Goal: Information Seeking & Learning: Learn about a topic

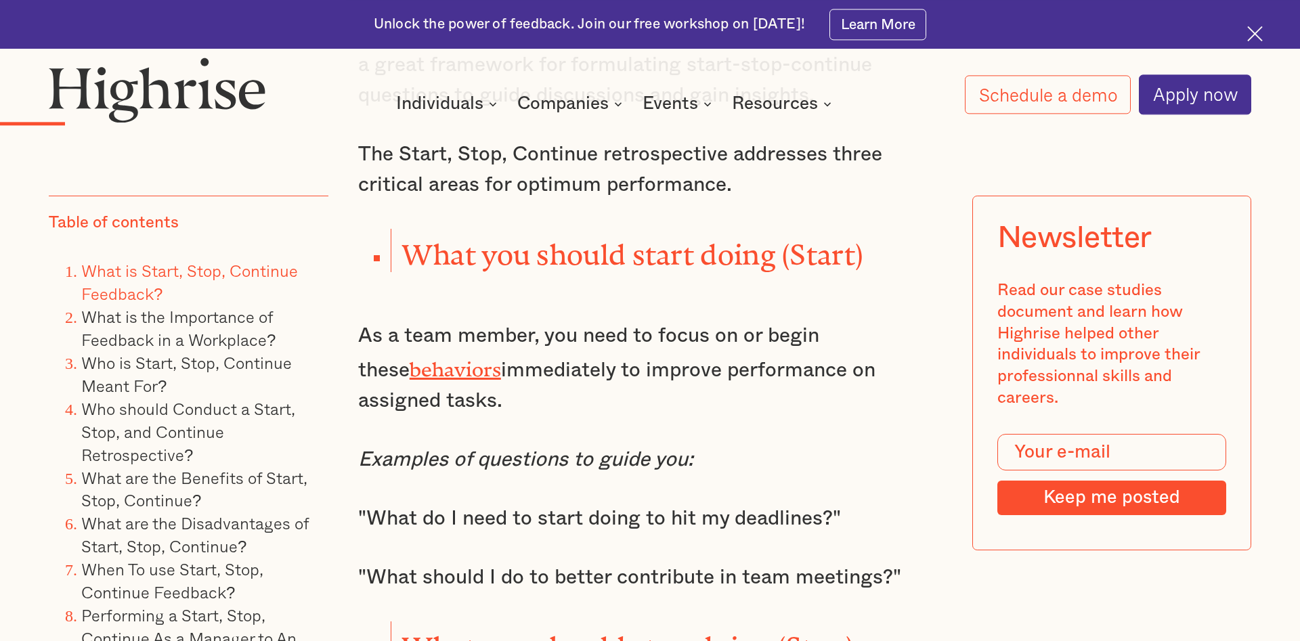
scroll to position [2003, 0]
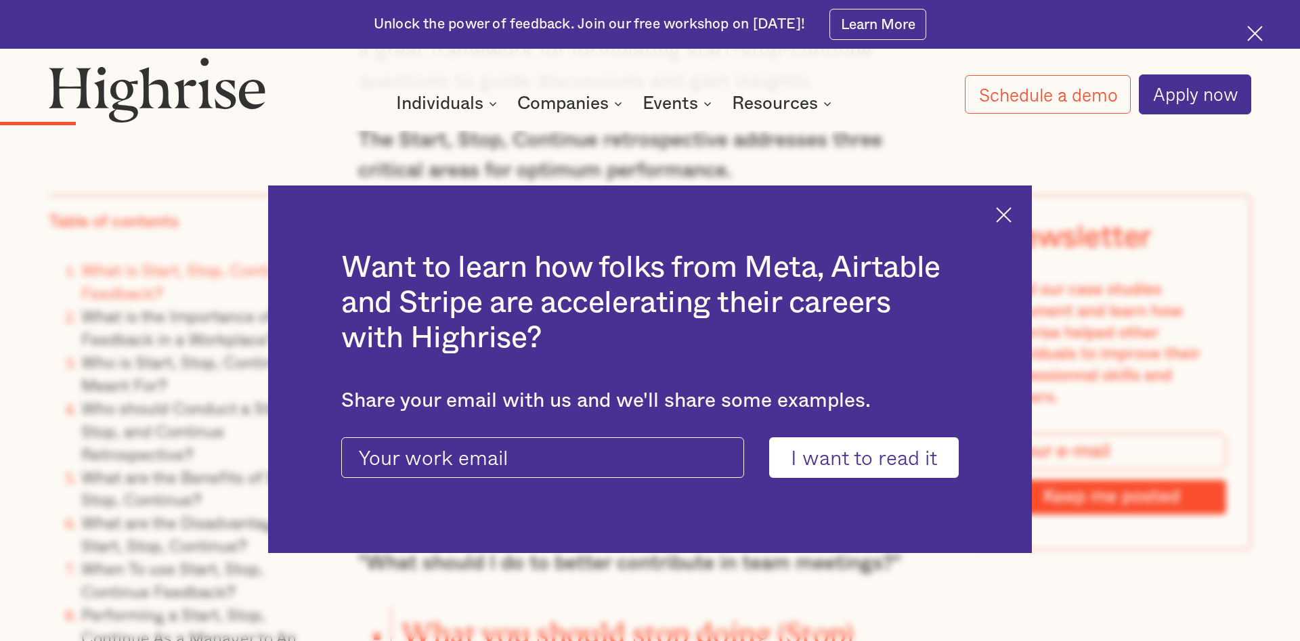
click at [1002, 211] on img at bounding box center [1004, 215] width 16 height 16
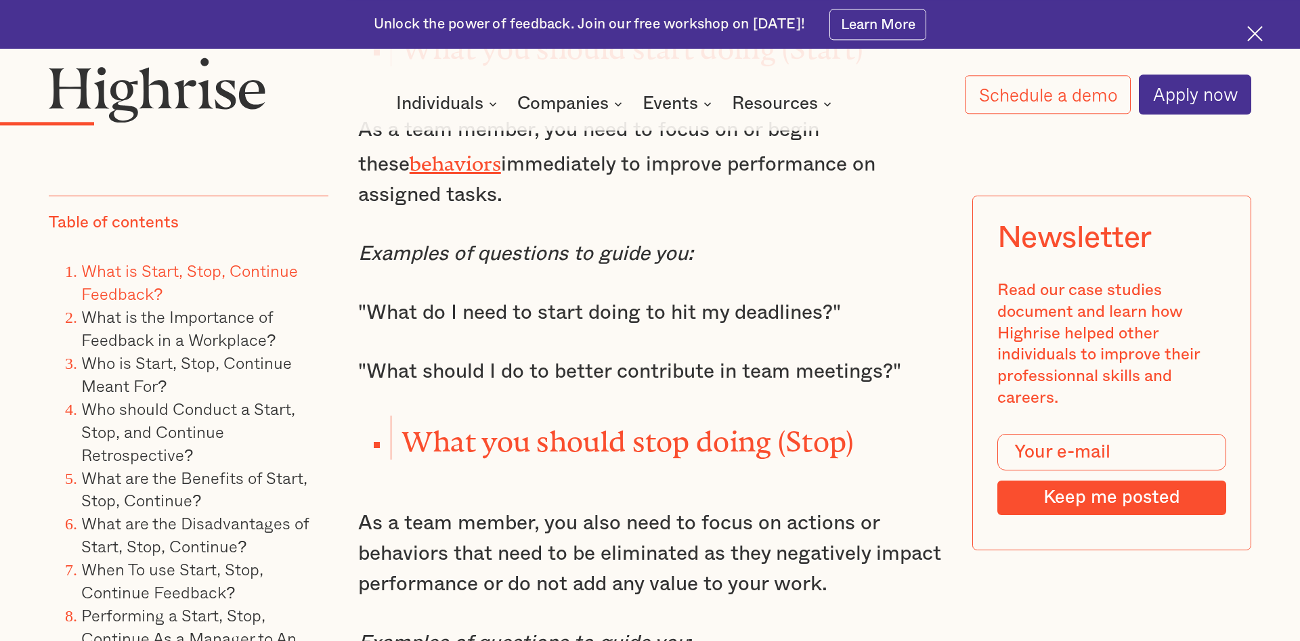
scroll to position [2210, 0]
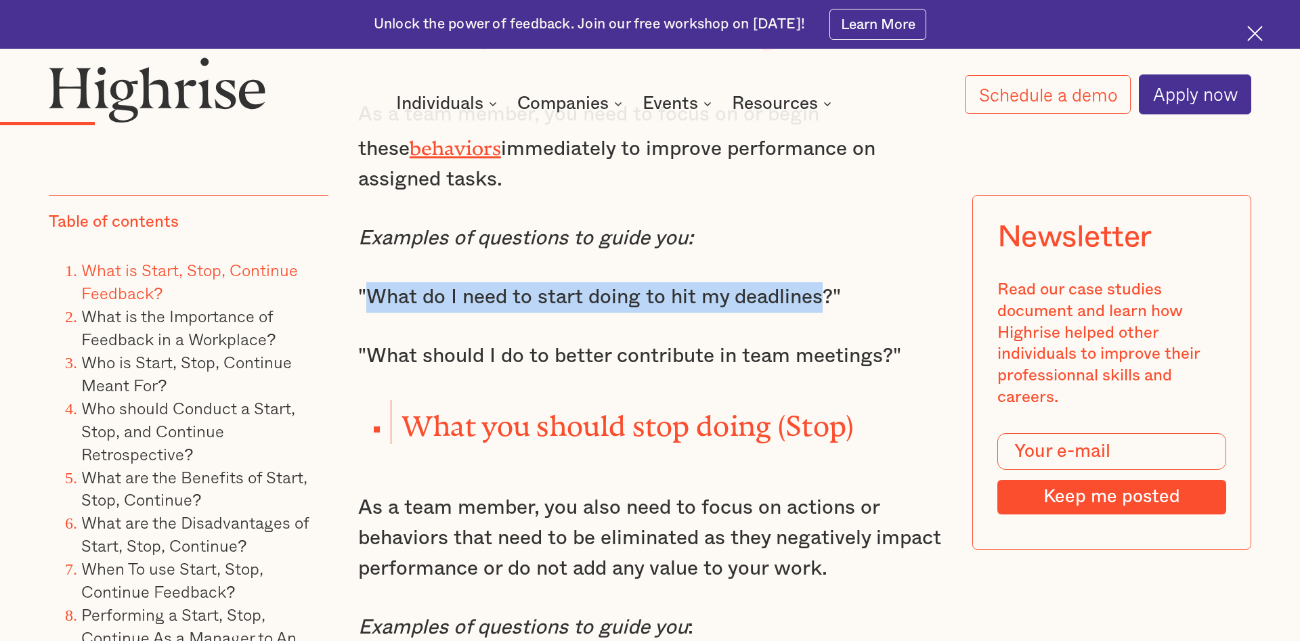
drag, startPoint x: 821, startPoint y: 286, endPoint x: 366, endPoint y: 284, distance: 454.4
click at [366, 284] on p ""What do I need to start doing to hit my deadlines?"" at bounding box center [650, 297] width 584 height 30
drag, startPoint x: 383, startPoint y: 282, endPoint x: 391, endPoint y: 285, distance: 7.9
copy p "What do I need to start doing to hit my deadlines"
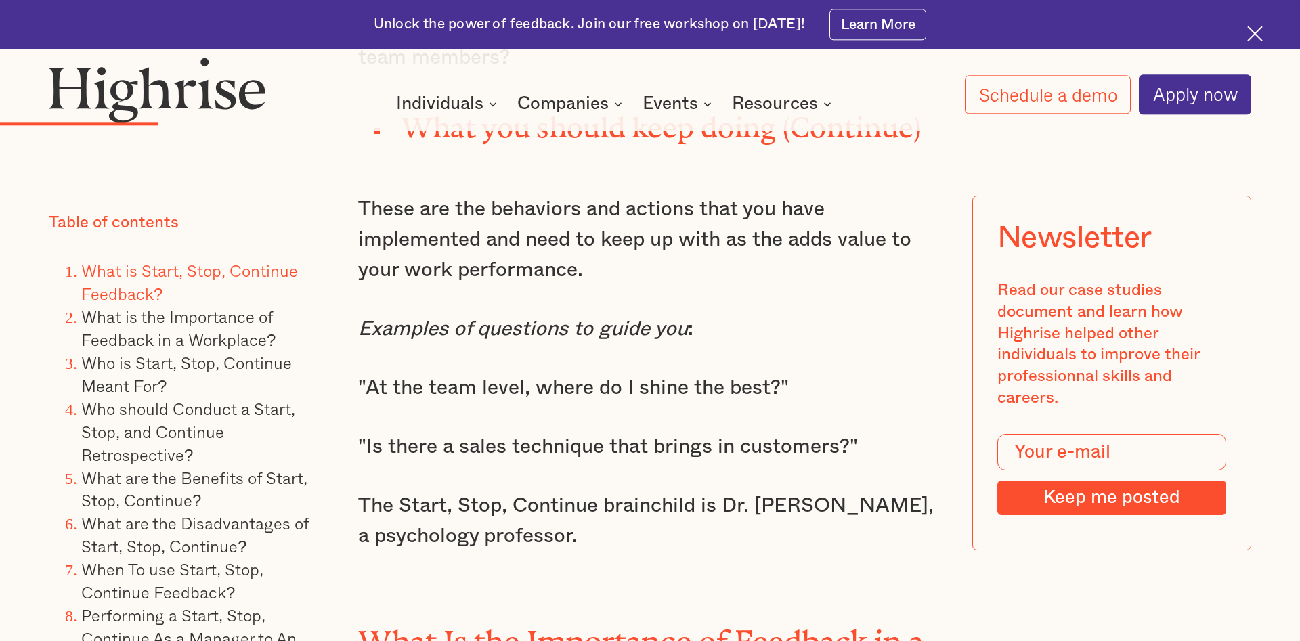
scroll to position [2970, 0]
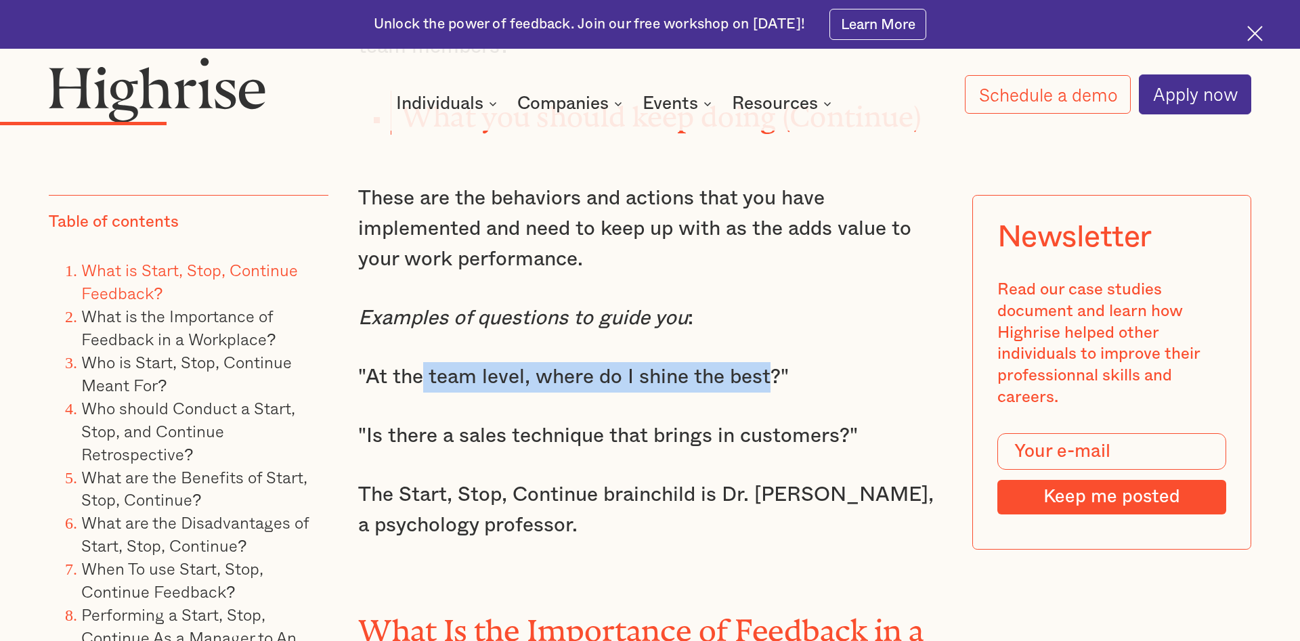
drag, startPoint x: 768, startPoint y: 351, endPoint x: 418, endPoint y: 339, distance: 350.3
click at [418, 362] on p ""At the team level, where do I shine the best?"" at bounding box center [650, 377] width 584 height 30
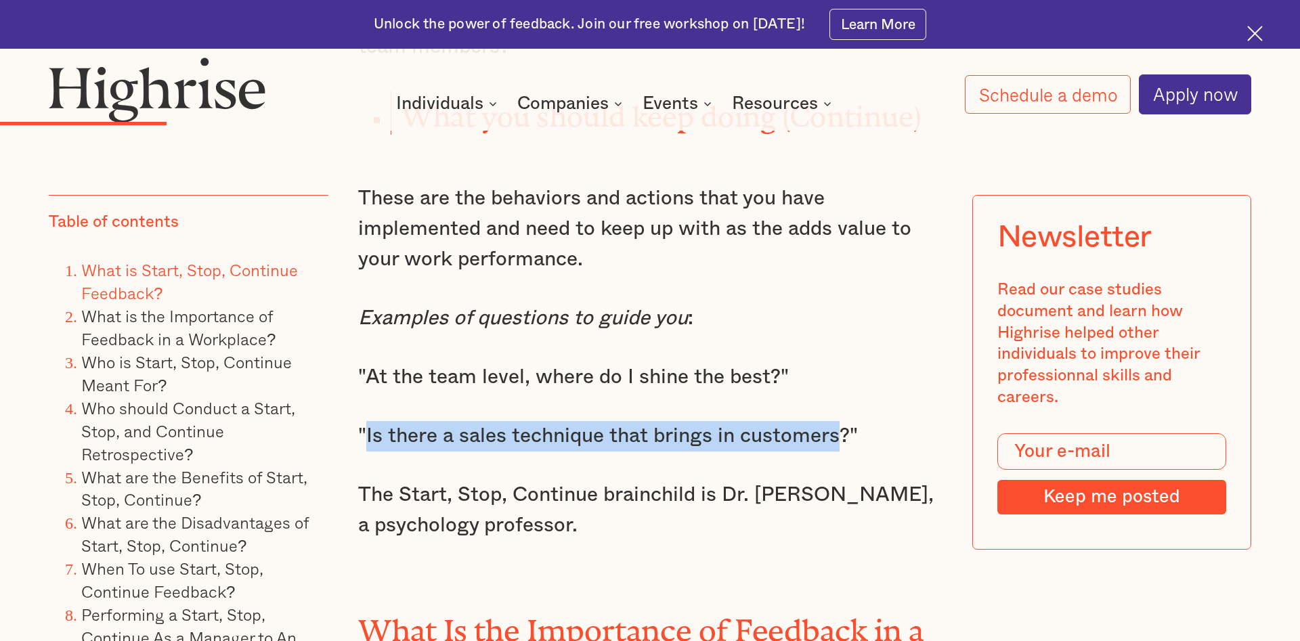
drag, startPoint x: 368, startPoint y: 410, endPoint x: 839, endPoint y: 425, distance: 471.5
click at [839, 425] on p ""Is there a sales technique that brings in customers?"" at bounding box center [650, 436] width 584 height 30
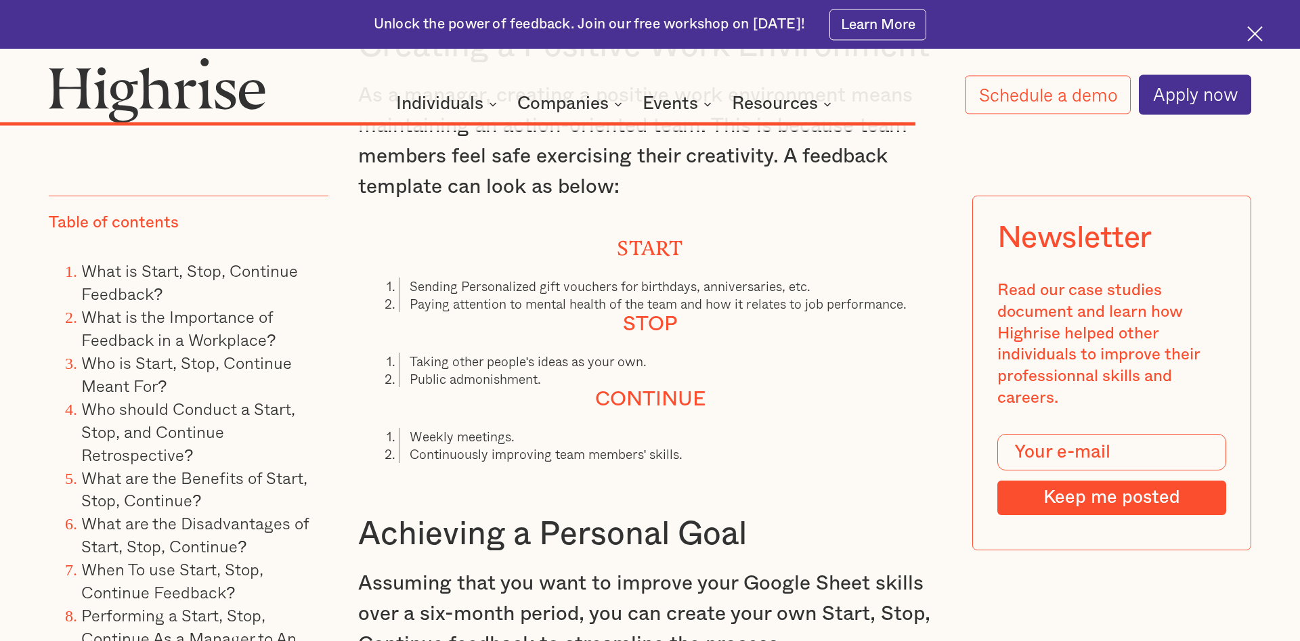
scroll to position [11466, 0]
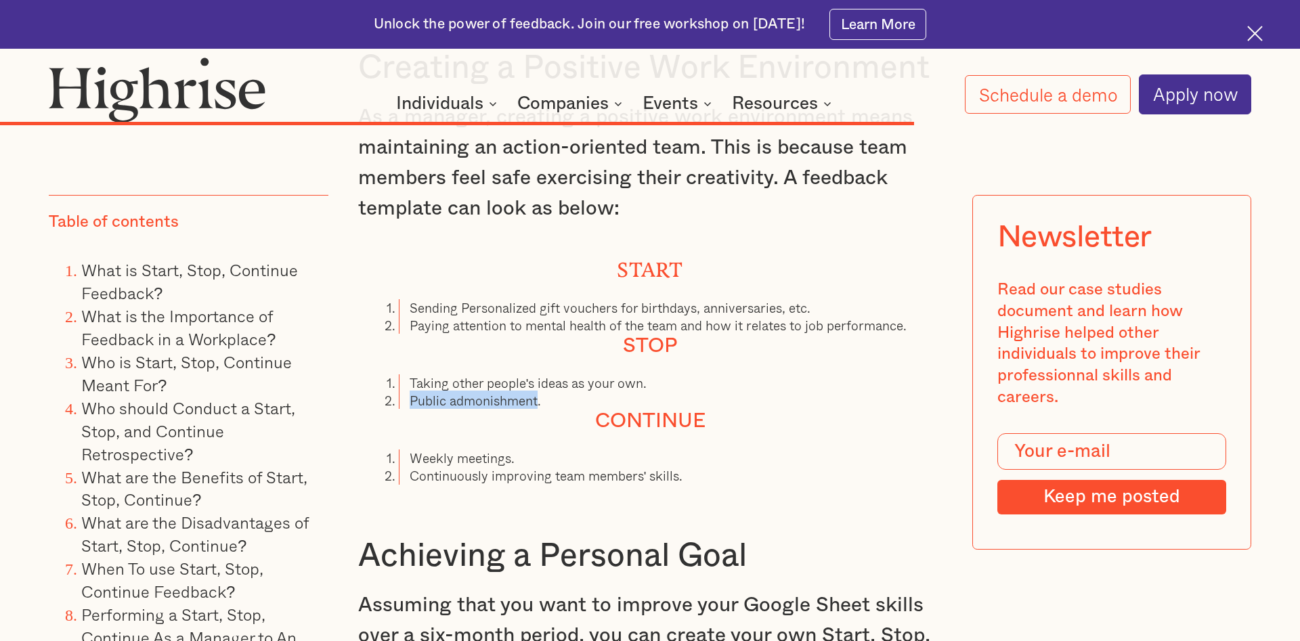
drag, startPoint x: 537, startPoint y: 323, endPoint x: 408, endPoint y: 323, distance: 128.7
click at [408, 392] on li "Public admonishment." at bounding box center [671, 401] width 544 height 18
copy li "Public admonishment"
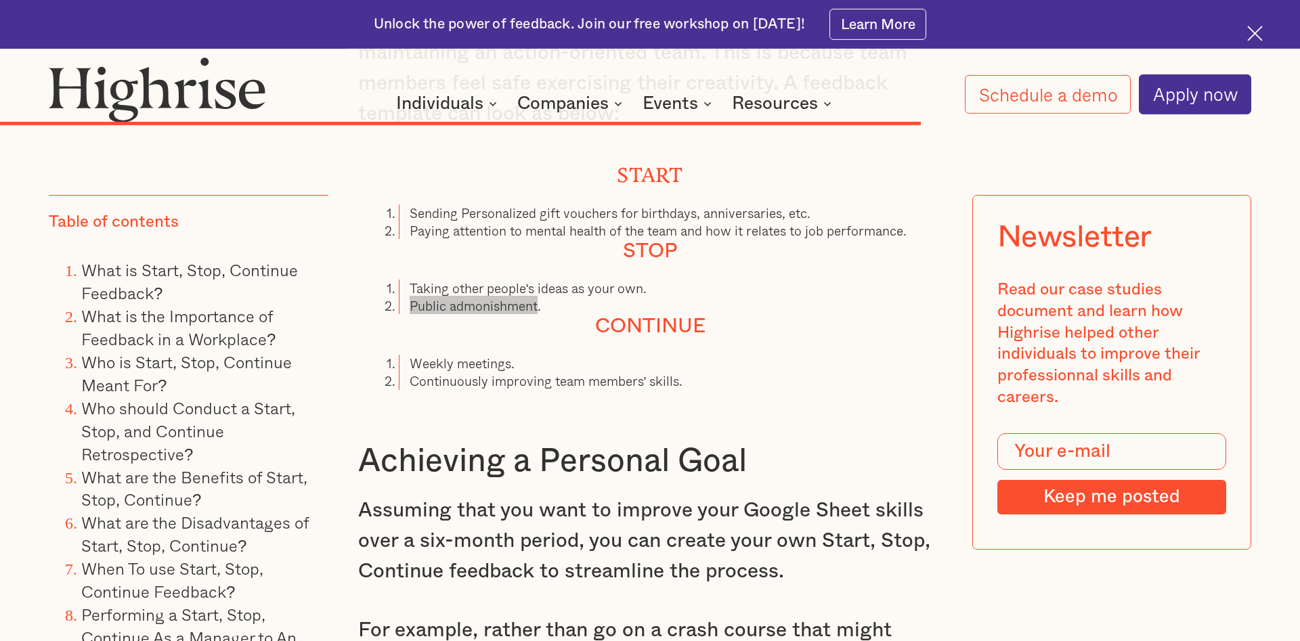
scroll to position [11535, 0]
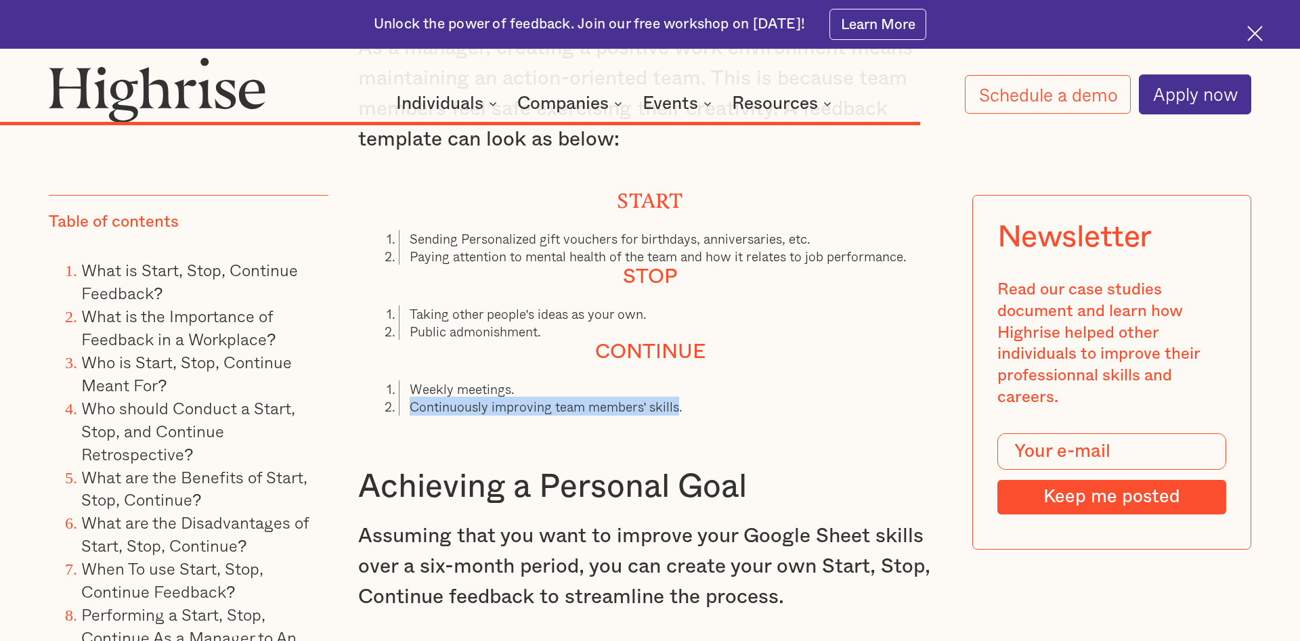
drag, startPoint x: 678, startPoint y: 327, endPoint x: 410, endPoint y: 328, distance: 267.5
click at [410, 398] on li "Continuously improving team members' skills." at bounding box center [671, 407] width 544 height 18
copy li "Continuously improving team members' skills"
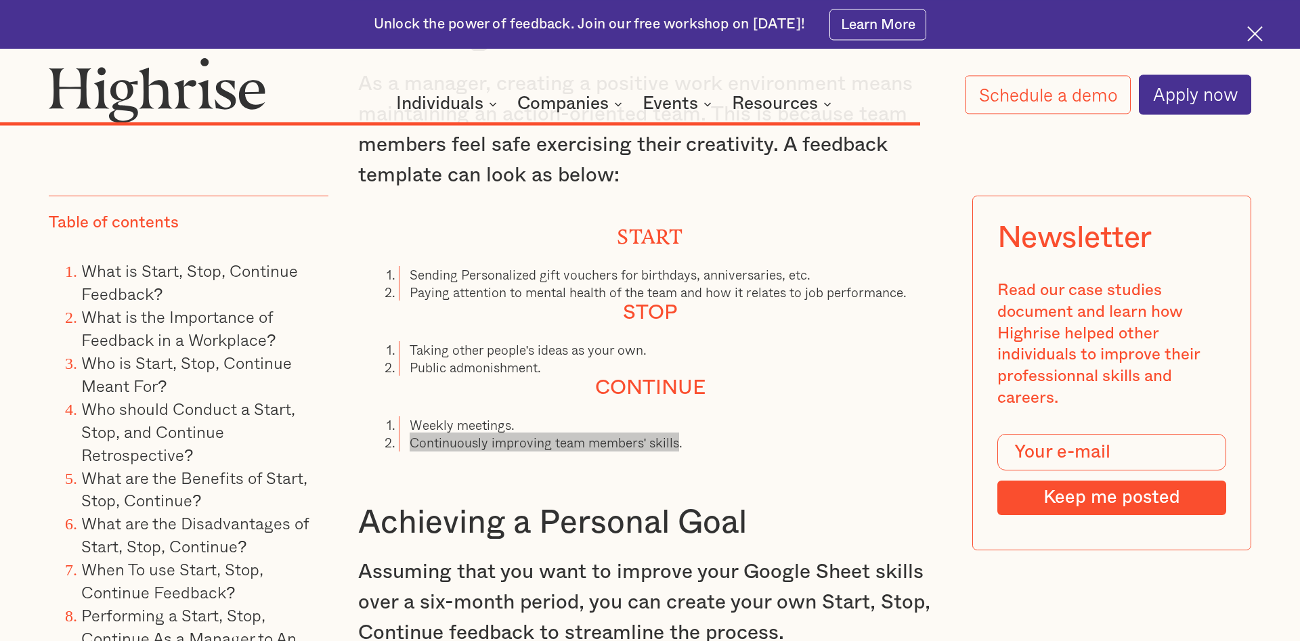
scroll to position [11466, 0]
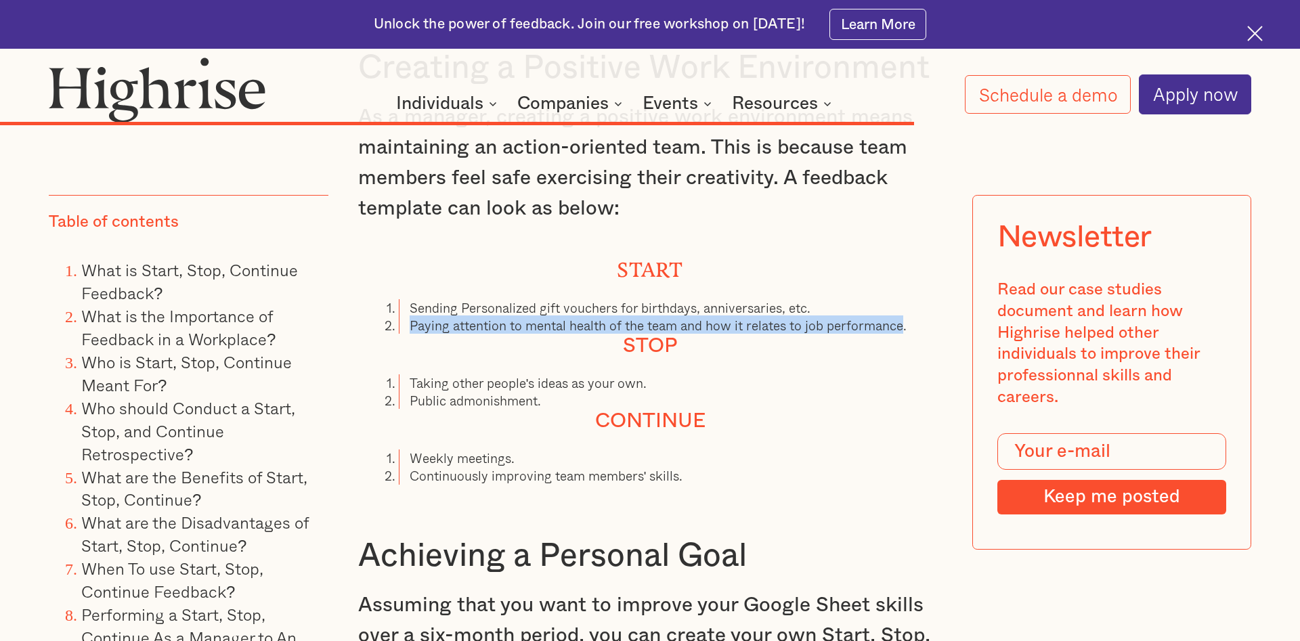
drag, startPoint x: 409, startPoint y: 242, endPoint x: 905, endPoint y: 246, distance: 495.7
click at [905, 317] on li "Paying attention to mental health of the team and how it relates to job perform…" at bounding box center [671, 326] width 544 height 18
copy li "Paying attention to mental health of the team and how it relates to job perform…"
